Goal: Navigation & Orientation: Find specific page/section

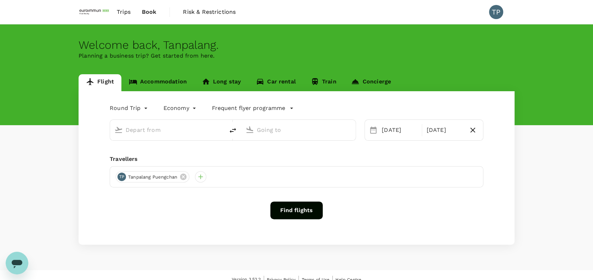
type input "Suvarnabhumi Intl (BKK)"
type input "[GEOGRAPHIC_DATA], [GEOGRAPHIC_DATA] (any)"
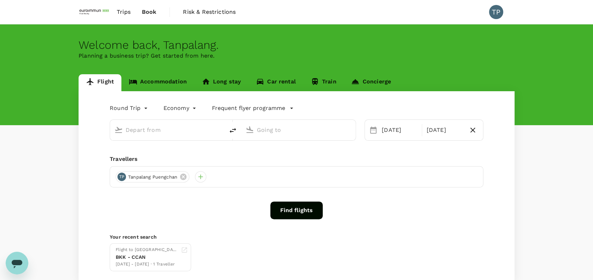
type input "Suvarnabhumi Intl (BKK)"
type input "[GEOGRAPHIC_DATA], [GEOGRAPHIC_DATA] (any)"
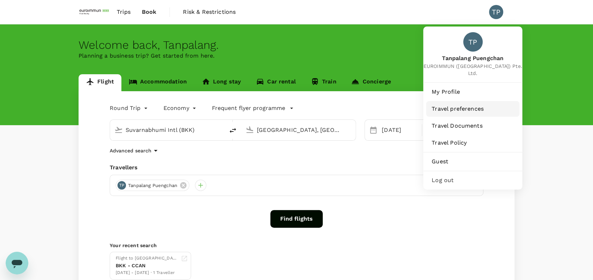
click at [458, 105] on span "Travel preferences" at bounding box center [472, 109] width 82 height 8
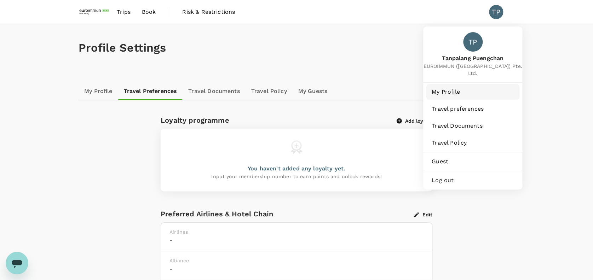
click at [470, 88] on span "My Profile" at bounding box center [472, 92] width 82 height 8
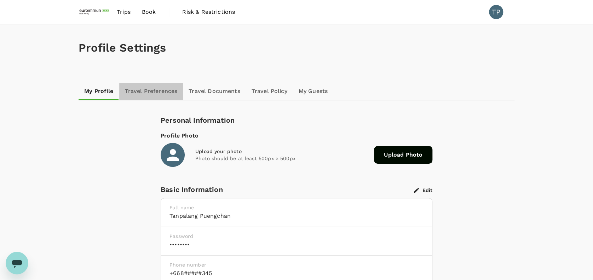
click at [145, 89] on link "Travel Preferences" at bounding box center [151, 91] width 64 height 17
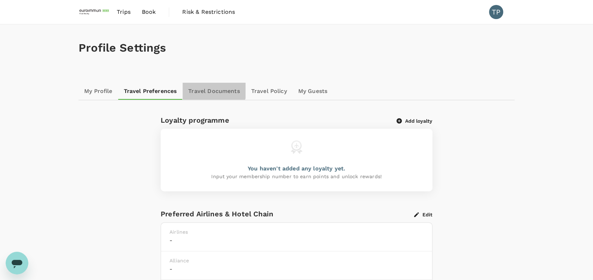
click at [211, 87] on link "Travel Documents" at bounding box center [213, 91] width 63 height 17
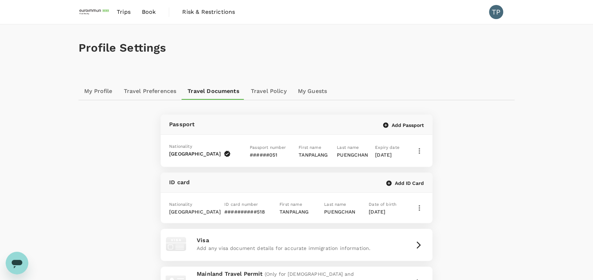
click at [261, 88] on link "Travel Policy" at bounding box center [268, 91] width 47 height 17
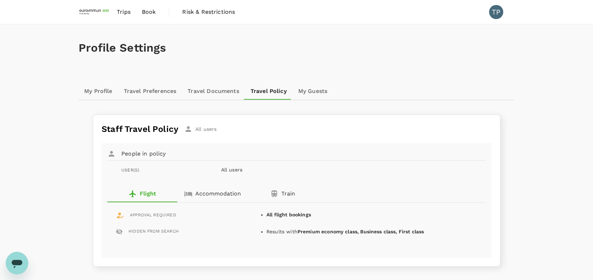
click at [127, 14] on span "Trips" at bounding box center [124, 12] width 14 height 8
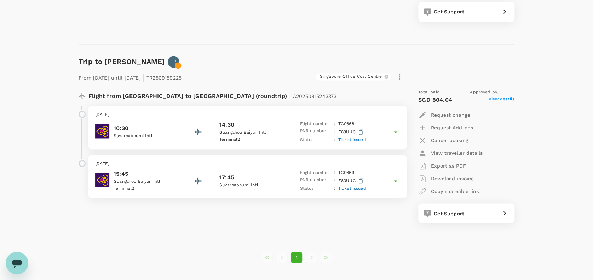
scroll to position [471, 0]
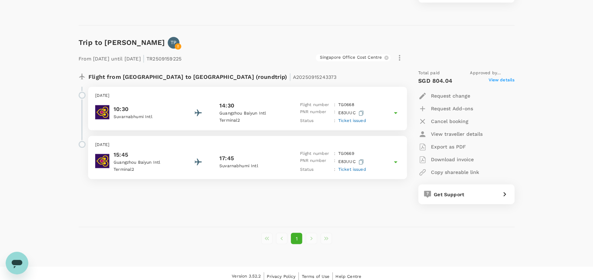
click at [396, 112] on icon at bounding box center [395, 113] width 8 height 8
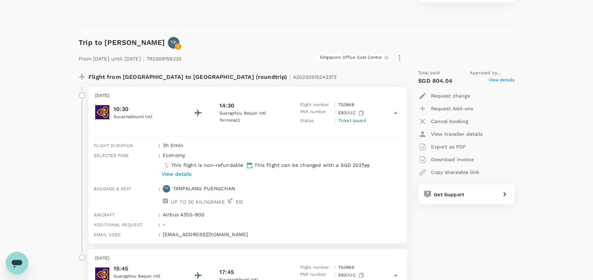
scroll to position [518, 0]
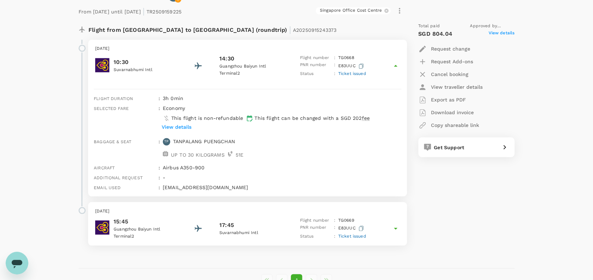
click at [182, 127] on p "View details" at bounding box center [177, 126] width 30 height 7
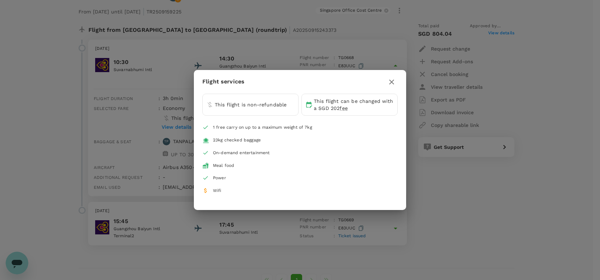
click at [395, 81] on icon "button" at bounding box center [391, 82] width 8 height 8
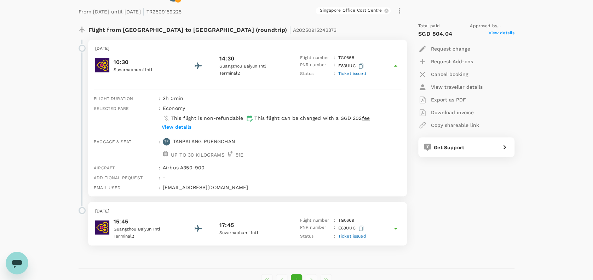
click at [396, 228] on icon at bounding box center [396, 229] width 4 height 2
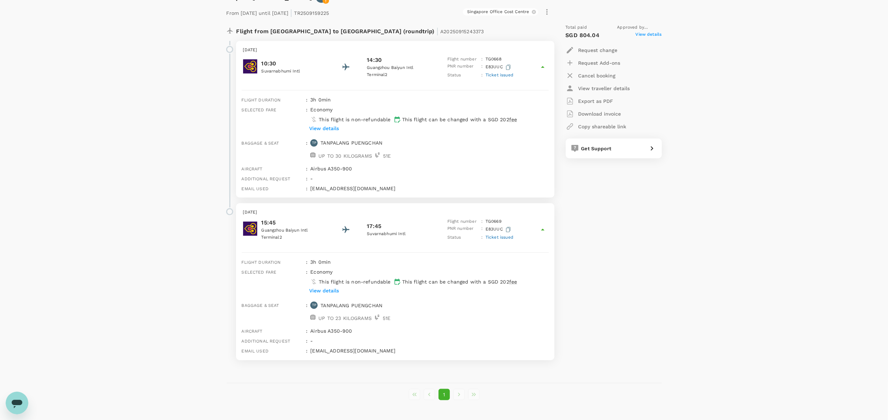
scroll to position [539, 0]
